Goal: Task Accomplishment & Management: Manage account settings

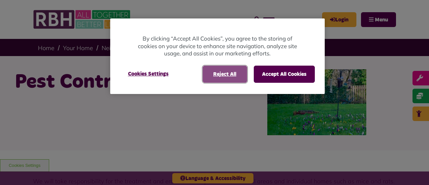
click at [234, 77] on button "Reject All" at bounding box center [224, 74] width 45 height 17
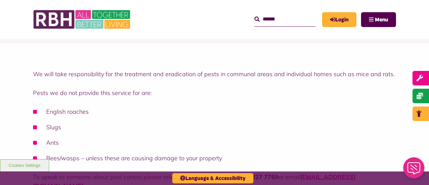
scroll to position [112, 0]
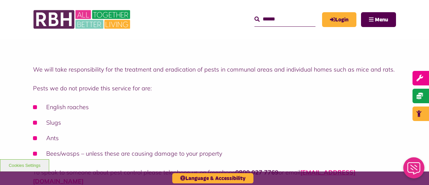
click at [234, 77] on div "We will take responsibility for the treatment and eradication of pests in commu…" at bounding box center [214, 121] width 429 height 164
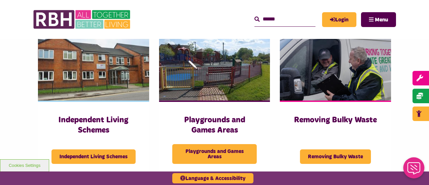
scroll to position [0, 0]
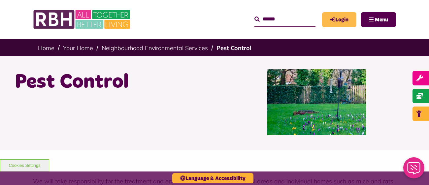
click at [356, 15] on link "Login" at bounding box center [339, 19] width 34 height 15
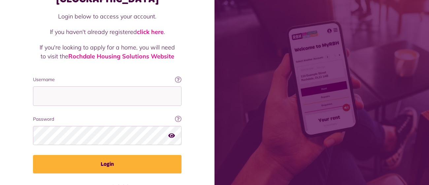
scroll to position [58, 0]
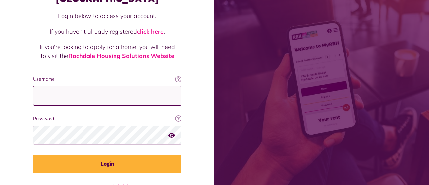
click at [181, 86] on input "Username" at bounding box center [107, 95] width 148 height 19
type input "**********"
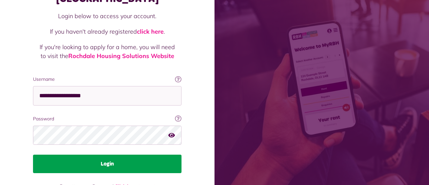
click at [181, 155] on button "Login" at bounding box center [107, 164] width 148 height 18
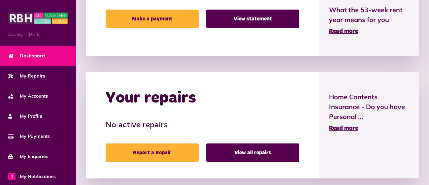
scroll to position [230, 0]
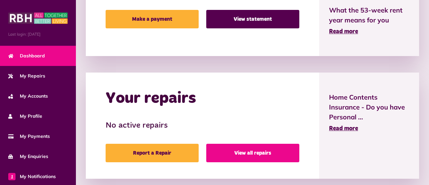
click at [299, 144] on link "View all repairs" at bounding box center [252, 153] width 93 height 18
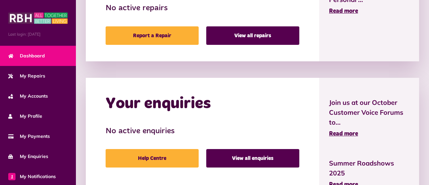
scroll to position [348, 0]
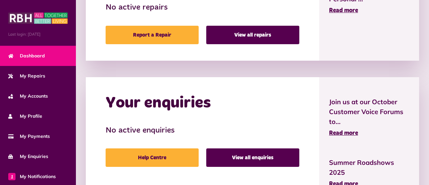
click at [162, 77] on div "Your enquiries No active enquiries Help Centre View all enquiries" at bounding box center [202, 142] width 233 height 131
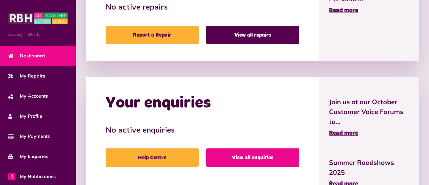
click at [299, 148] on link "View all enquiries" at bounding box center [252, 157] width 93 height 18
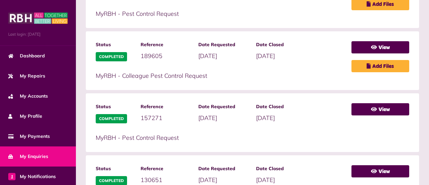
scroll to position [227, 0]
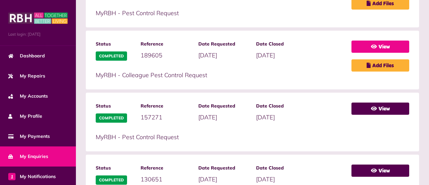
click at [351, 53] on link "View" at bounding box center [380, 47] width 58 height 12
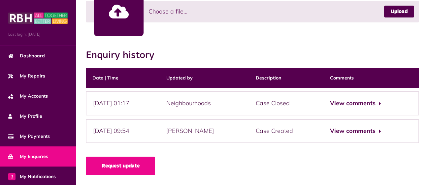
scroll to position [350, 0]
click at [323, 140] on div "View comments" at bounding box center [371, 131] width 96 height 24
click at [330, 136] on button "View comments" at bounding box center [355, 131] width 51 height 10
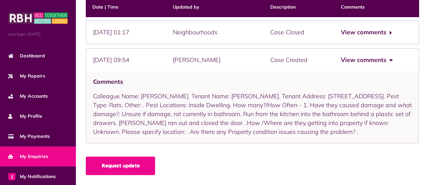
scroll to position [396, 0]
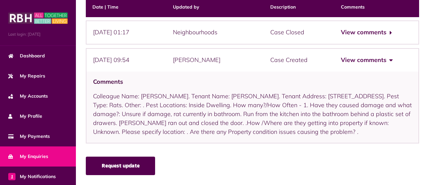
click at [86, 165] on link "Request update" at bounding box center [120, 166] width 69 height 18
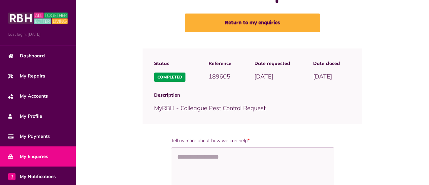
scroll to position [31, 0]
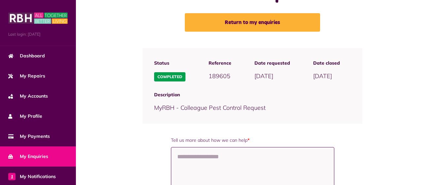
click at [171, 147] on textarea "Tell us more about how we can help *" at bounding box center [252, 171] width 163 height 49
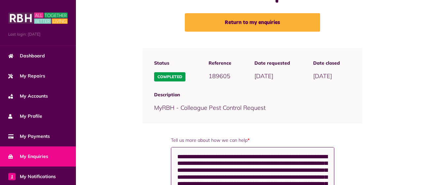
click at [333, 147] on textarea "**********" at bounding box center [252, 171] width 163 height 49
click at [319, 147] on textarea "**********" at bounding box center [252, 171] width 163 height 49
click at [327, 147] on textarea "**********" at bounding box center [252, 171] width 163 height 49
click at [323, 147] on textarea "**********" at bounding box center [252, 171] width 163 height 49
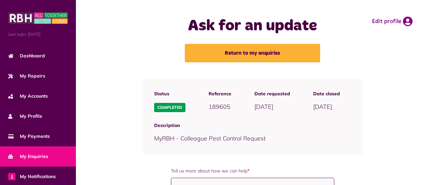
scroll to position [51, 0]
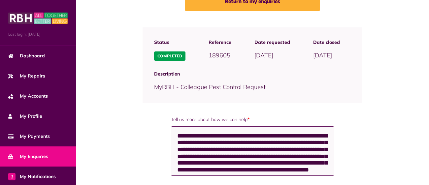
type textarea "**********"
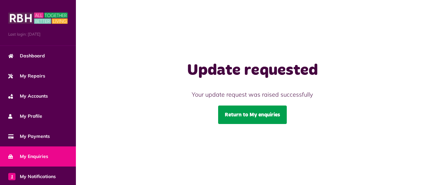
click at [219, 106] on link "Return to My enquiries" at bounding box center [252, 115] width 69 height 18
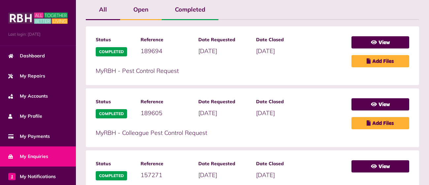
scroll to position [168, 0]
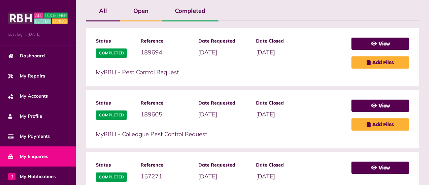
click at [351, 50] on link "View" at bounding box center [380, 44] width 58 height 12
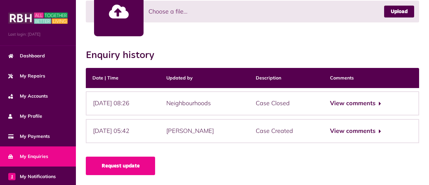
scroll to position [315, 0]
click at [330, 99] on button "View comments" at bounding box center [355, 104] width 51 height 10
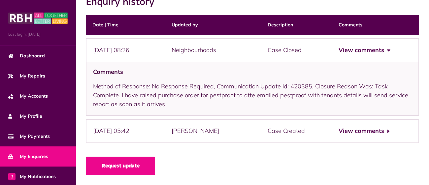
scroll to position [378, 0]
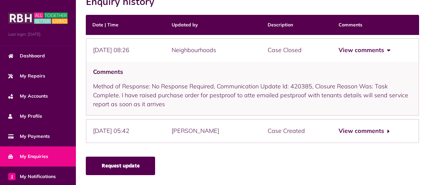
click at [86, 166] on link "Request update" at bounding box center [120, 166] width 69 height 18
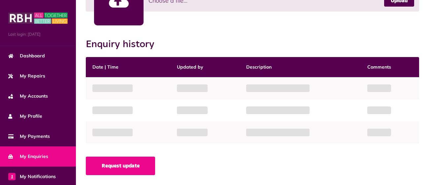
scroll to position [350, 0]
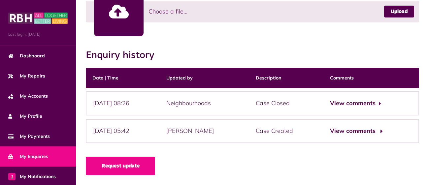
click at [330, 136] on button "View comments" at bounding box center [355, 131] width 51 height 10
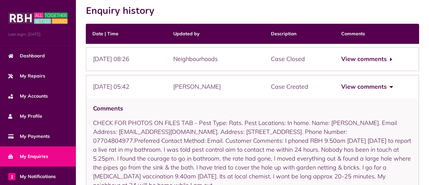
scroll to position [275, 0]
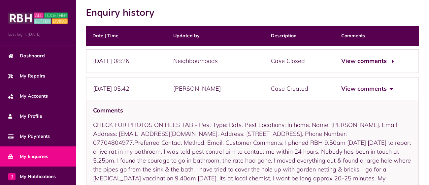
click at [341, 66] on button "View comments" at bounding box center [366, 61] width 51 height 10
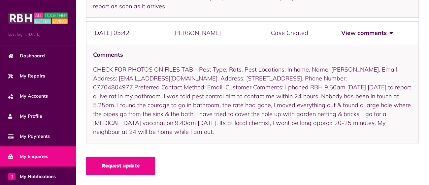
scroll to position [441, 0]
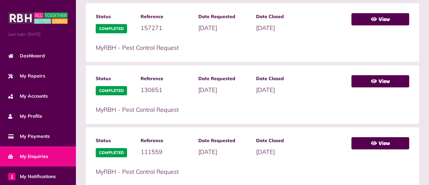
scroll to position [313, 0]
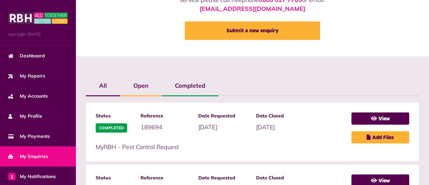
scroll to position [92, 0]
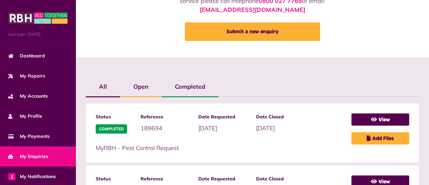
click at [120, 77] on label "Open" at bounding box center [141, 86] width 42 height 19
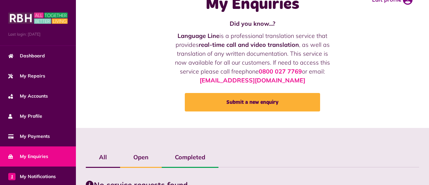
scroll to position [0, 0]
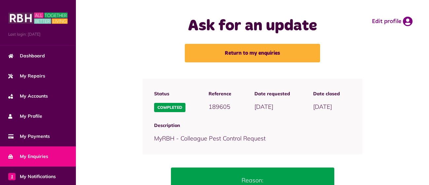
scroll to position [13, 0]
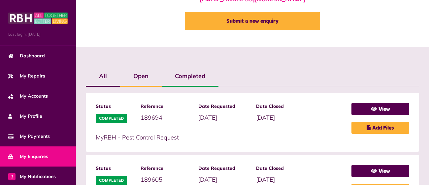
scroll to position [104, 0]
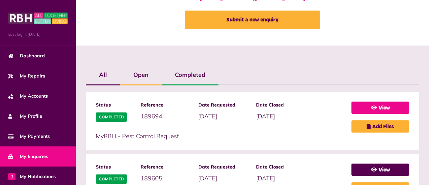
click at [351, 114] on link "View" at bounding box center [380, 108] width 58 height 12
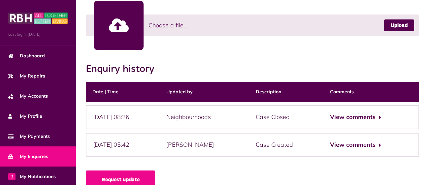
scroll to position [220, 0]
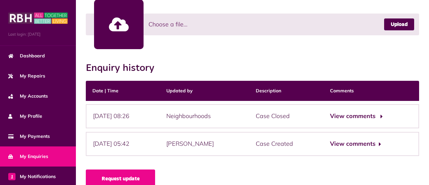
click at [330, 121] on button "View comments" at bounding box center [355, 116] width 51 height 10
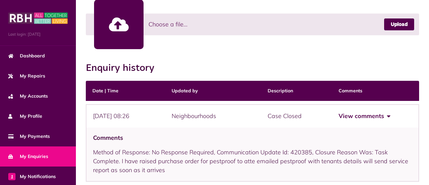
click at [261, 128] on div "Case Closed" at bounding box center [296, 116] width 71 height 24
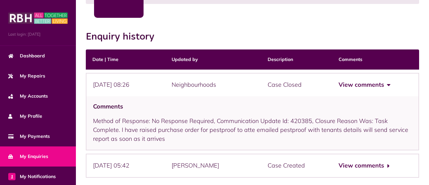
scroll to position [253, 0]
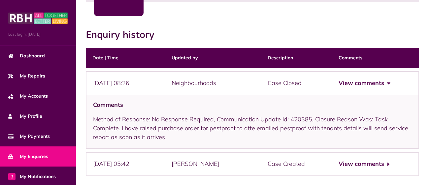
click at [338, 88] on button "View comments" at bounding box center [363, 83] width 51 height 10
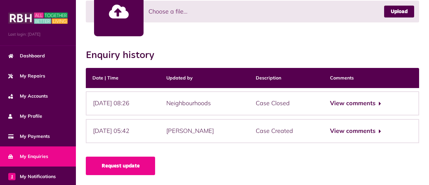
scroll to position [350, 0]
click at [330, 136] on button "View comments" at bounding box center [355, 131] width 51 height 10
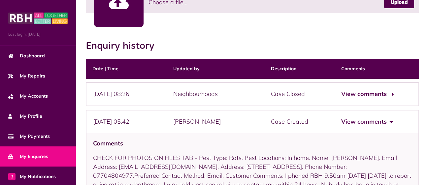
scroll to position [243, 0]
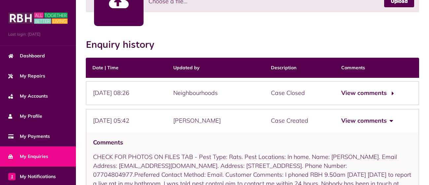
click at [341, 98] on button "View comments" at bounding box center [366, 93] width 51 height 10
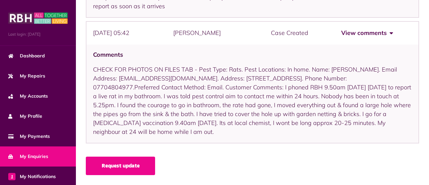
scroll to position [0, 0]
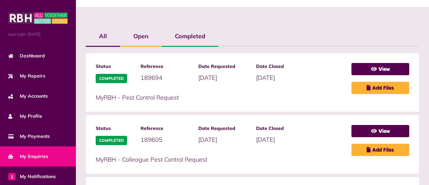
scroll to position [143, 0]
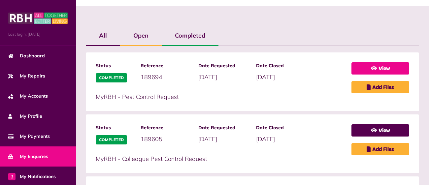
click at [351, 75] on link "View" at bounding box center [380, 68] width 58 height 12
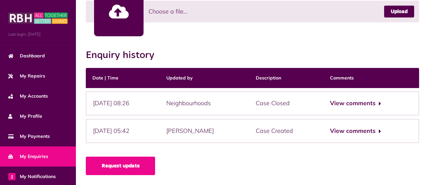
scroll to position [267, 0]
click at [330, 108] on button "View comments" at bounding box center [355, 104] width 51 height 10
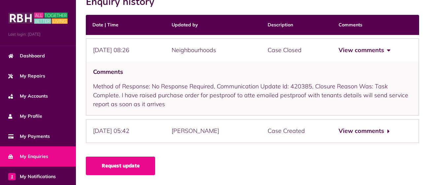
scroll to position [378, 0]
click at [338, 136] on button "View comments" at bounding box center [363, 131] width 51 height 10
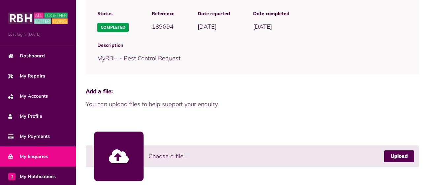
scroll to position [0, 0]
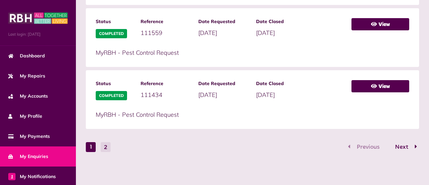
scroll to position [653, 0]
click at [101, 152] on button "2" at bounding box center [106, 147] width 10 height 10
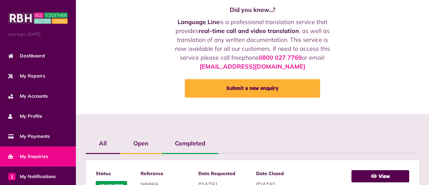
scroll to position [0, 0]
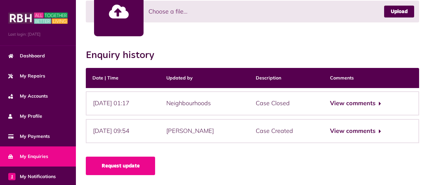
scroll to position [350, 0]
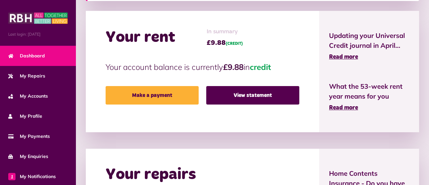
scroll to position [155, 0]
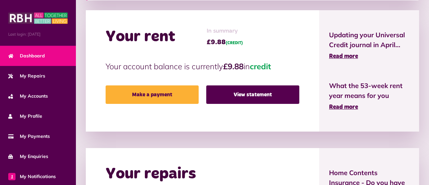
click at [319, 24] on div "Your rent In summary £9.88 (CREDIT) Your account balance is currently £9.88 in …" at bounding box center [202, 70] width 233 height 121
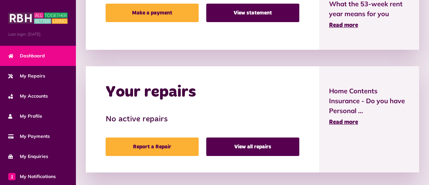
scroll to position [239, 0]
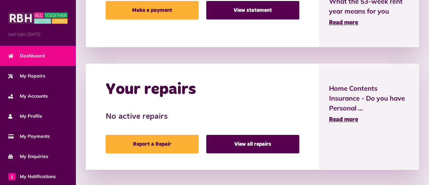
click at [339, 16] on span "What the 53-week rent year means for you" at bounding box center [369, 6] width 80 height 20
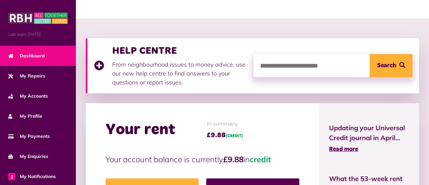
scroll to position [0, 0]
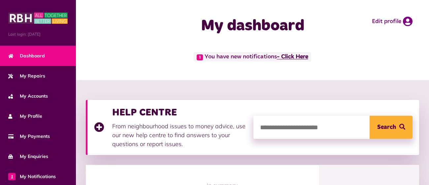
click at [277, 60] on link "- Click Here" at bounding box center [292, 57] width 31 height 6
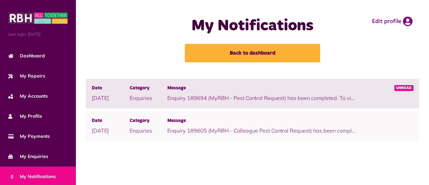
scroll to position [87, 0]
click at [388, 95] on link "click here" at bounding box center [399, 98] width 23 height 7
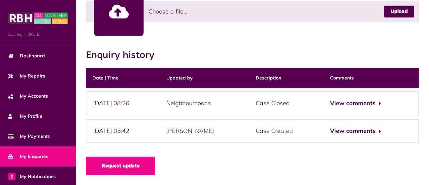
scroll to position [257, 0]
click at [330, 108] on button "View comments" at bounding box center [355, 104] width 51 height 10
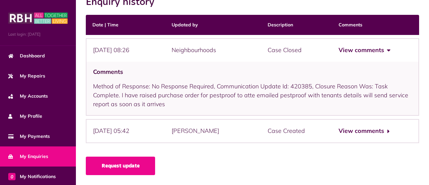
scroll to position [378, 0]
click at [338, 136] on button "View comments" at bounding box center [363, 131] width 51 height 10
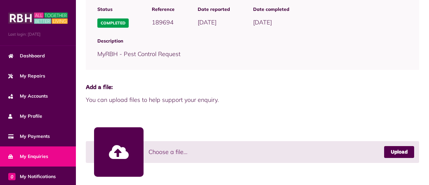
scroll to position [0, 0]
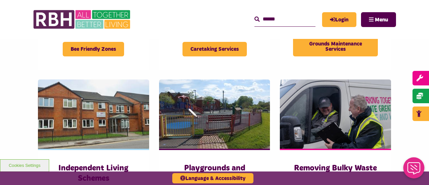
scroll to position [393, 0]
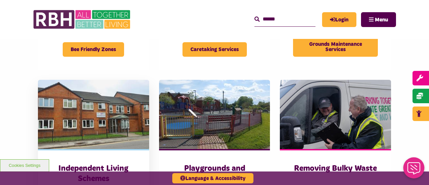
click at [149, 80] on img at bounding box center [93, 114] width 111 height 69
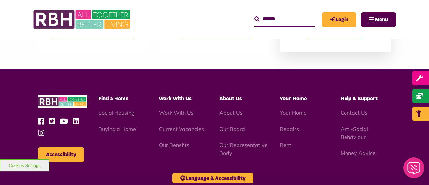
scroll to position [796, 0]
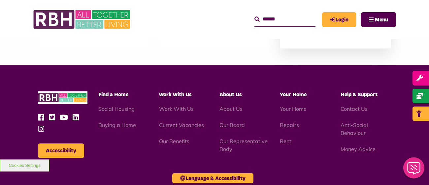
click at [317, 35] on span "Tree Management" at bounding box center [335, 28] width 59 height 15
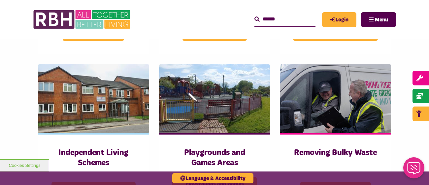
scroll to position [942, 0]
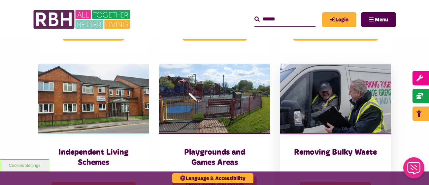
click at [317, 69] on img at bounding box center [335, 98] width 111 height 69
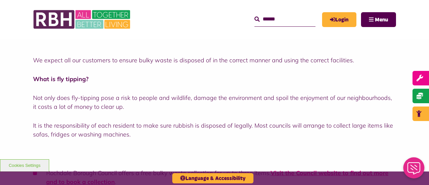
scroll to position [123, 0]
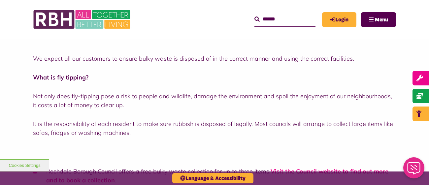
click at [315, 167] on link "Visit the Council website to find out more and to book a collection" at bounding box center [217, 175] width 342 height 16
